Goal: Transaction & Acquisition: Download file/media

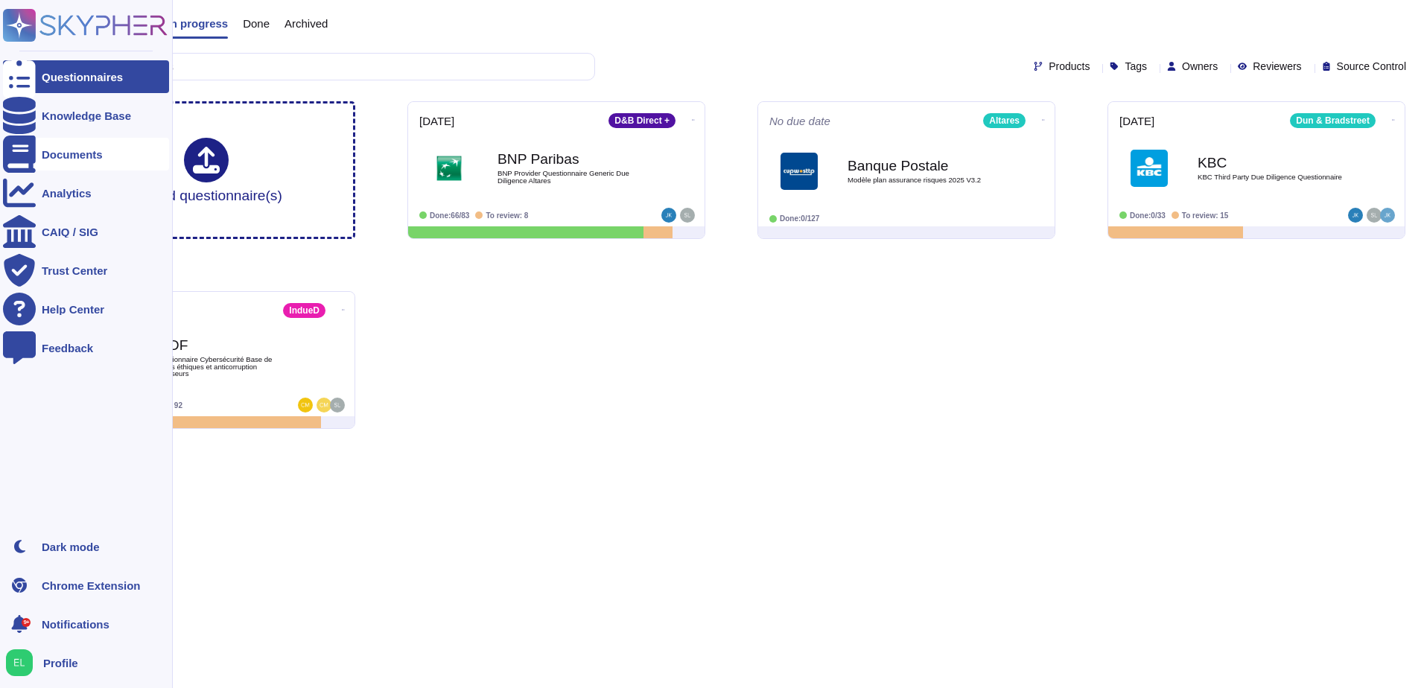
click at [36, 156] on div "Documents" at bounding box center [86, 154] width 166 height 33
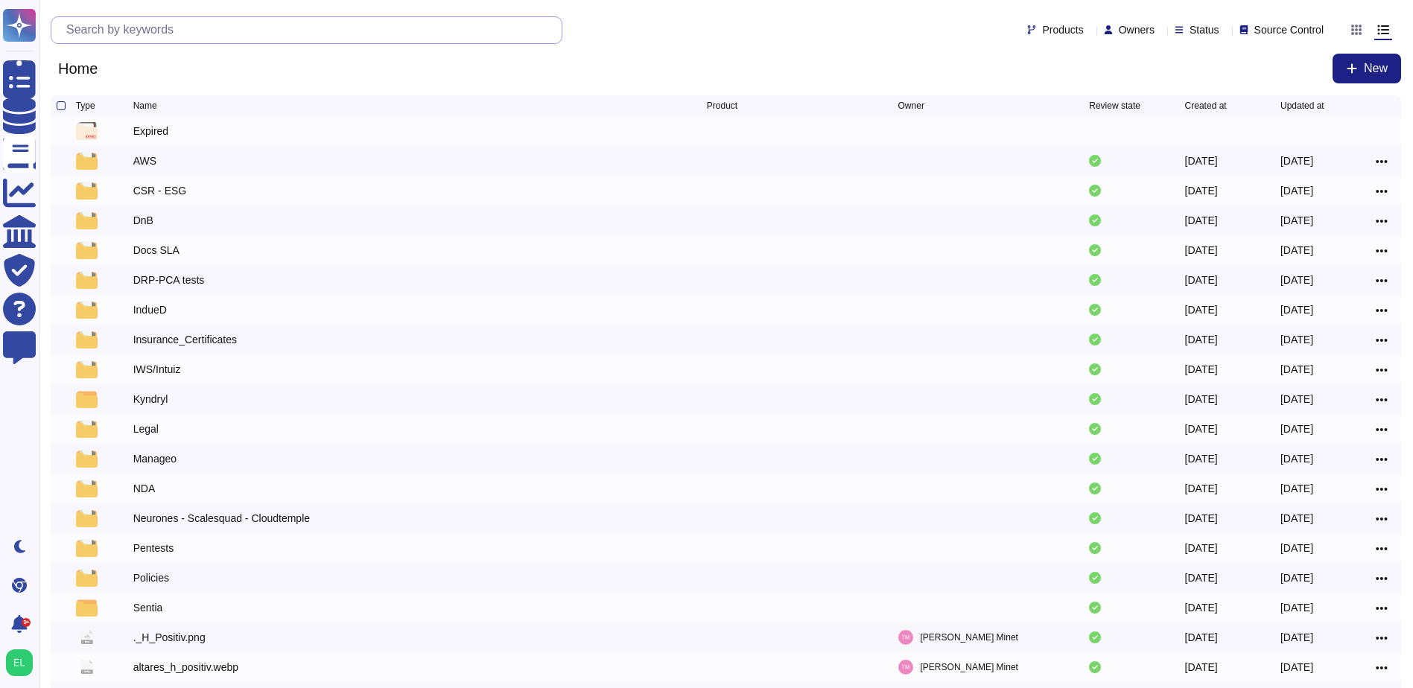
click at [144, 39] on input "text" at bounding box center [310, 30] width 503 height 26
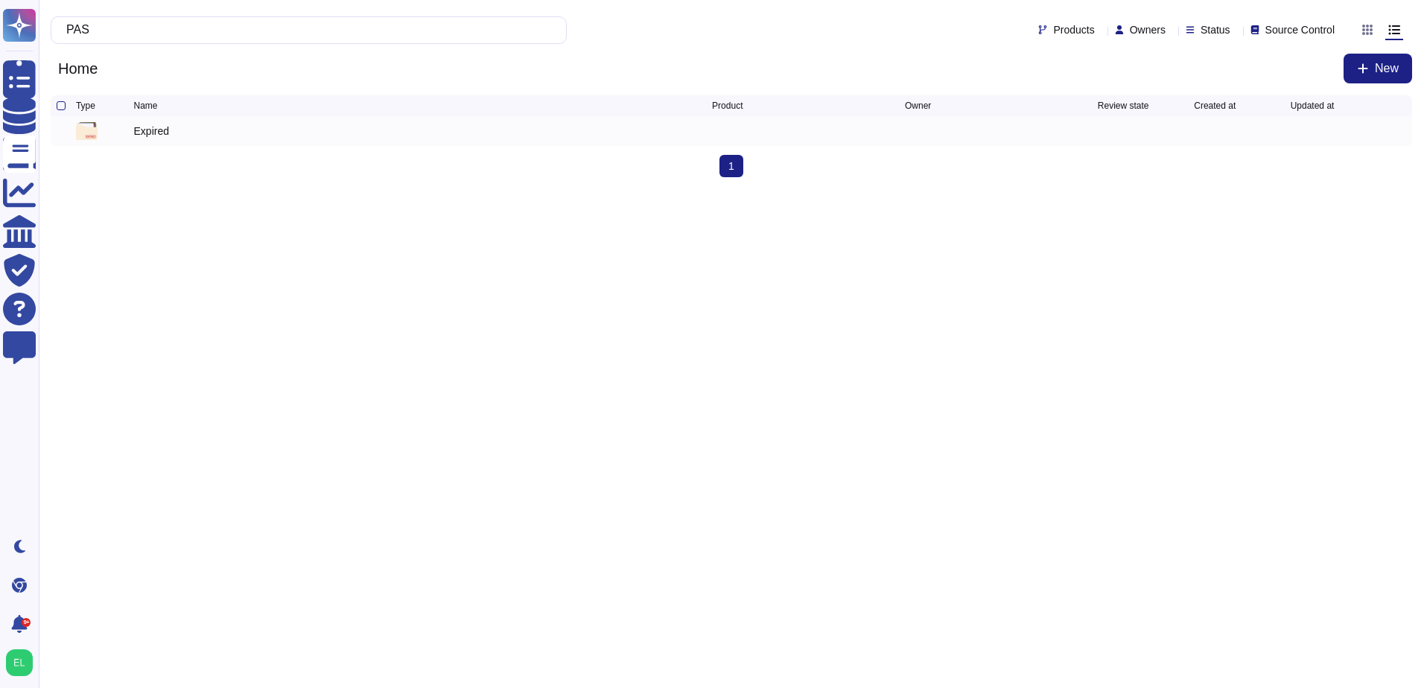
click at [142, 133] on div "Expired" at bounding box center [151, 131] width 35 height 15
click at [80, 74] on span "Home" at bounding box center [78, 68] width 54 height 22
click at [122, 34] on input "PAS" at bounding box center [305, 30] width 492 height 26
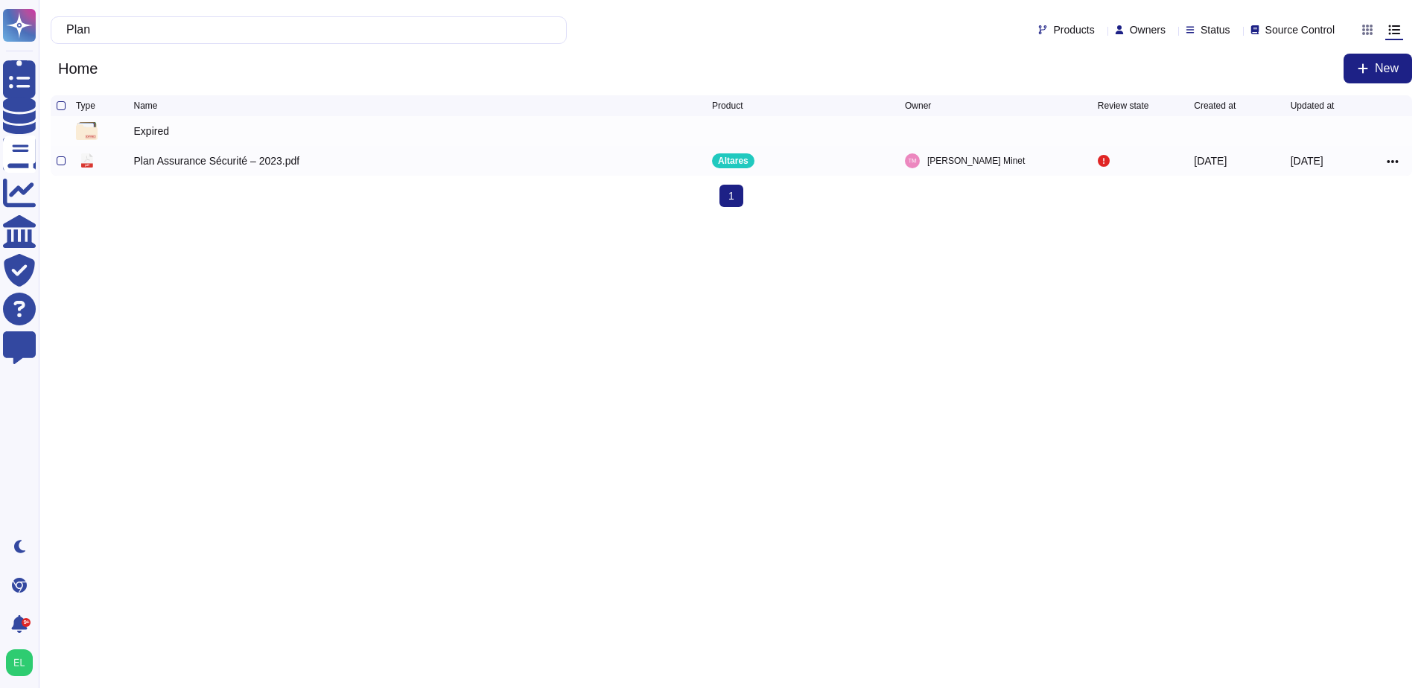
type input "Plan"
click at [163, 168] on div "Plan Assurance Sécurité – 2023.pdf" at bounding box center [217, 160] width 166 height 15
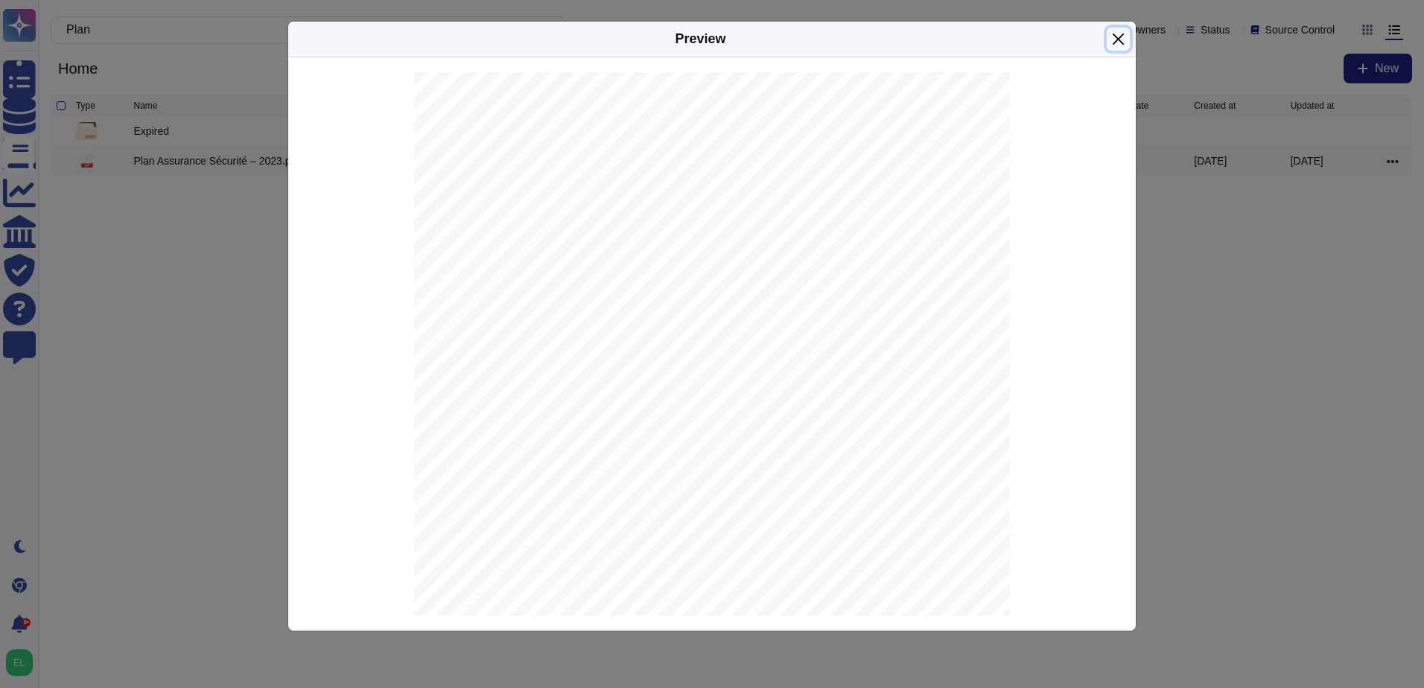
click at [1113, 32] on button "Close" at bounding box center [1118, 39] width 23 height 23
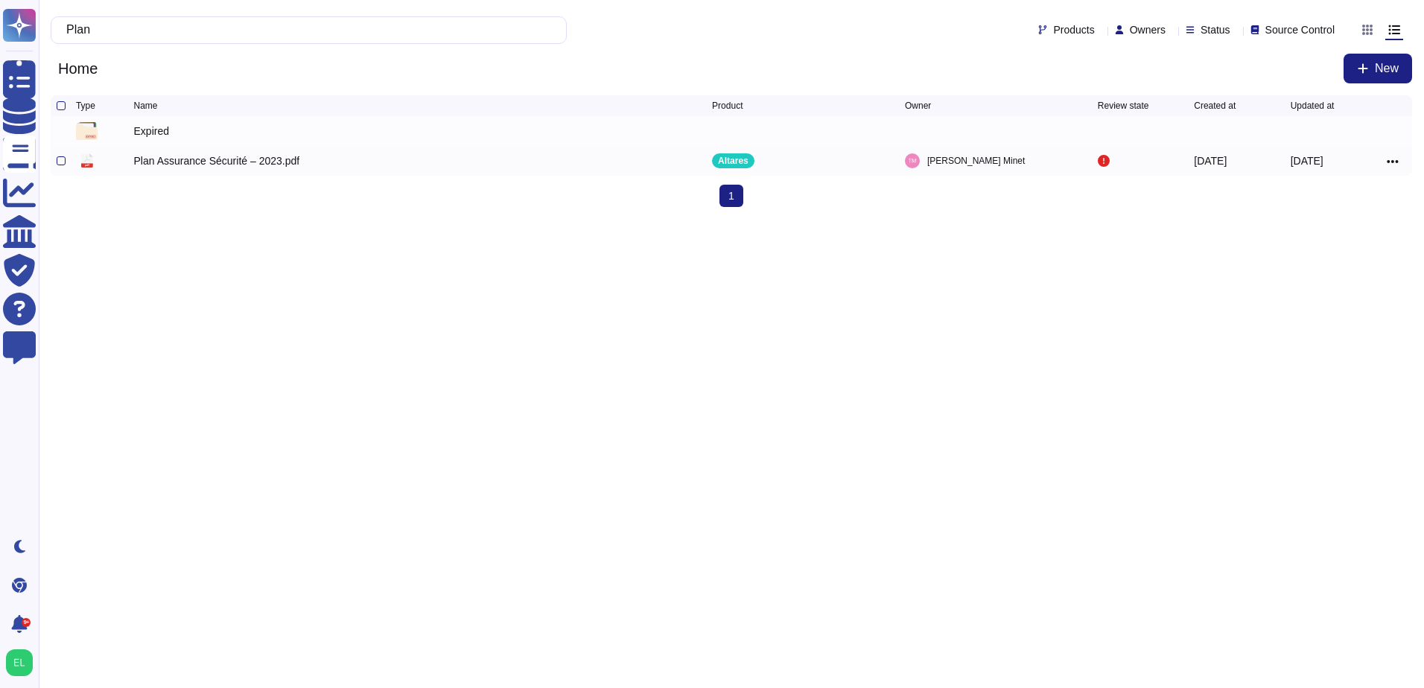
click at [1396, 166] on icon at bounding box center [1393, 161] width 12 height 13
click at [1340, 228] on link "Download" at bounding box center [1339, 227] width 118 height 21
